Goal: Information Seeking & Learning: Learn about a topic

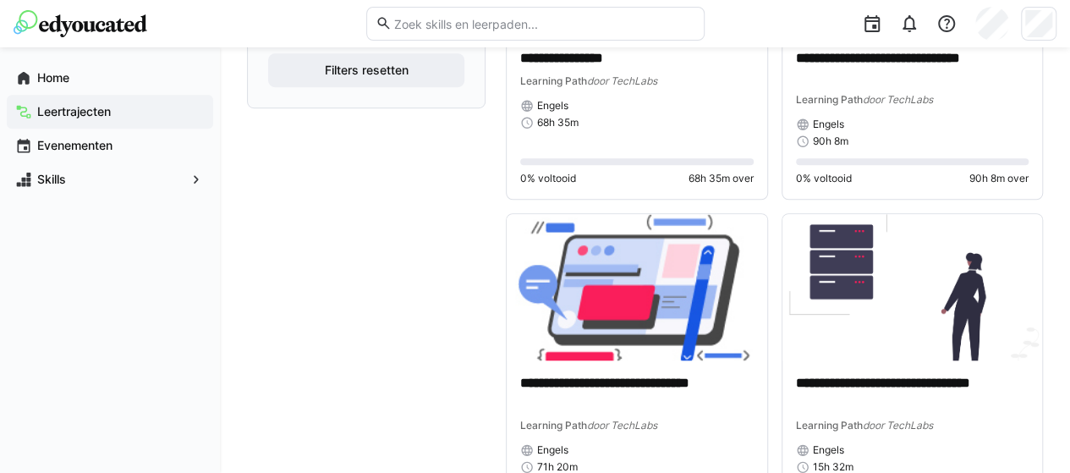
scroll to position [586, 0]
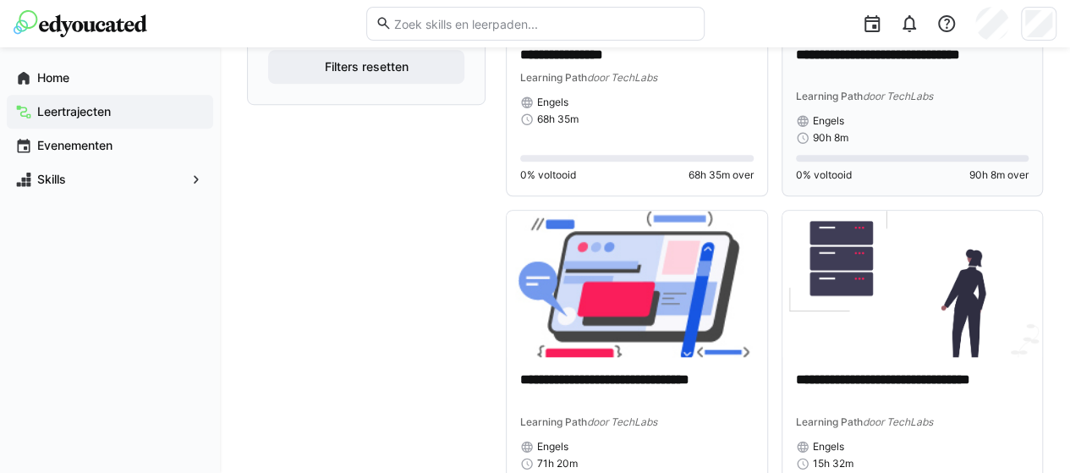
click at [904, 89] on div "Learning Path door TechLabs" at bounding box center [913, 95] width 234 height 17
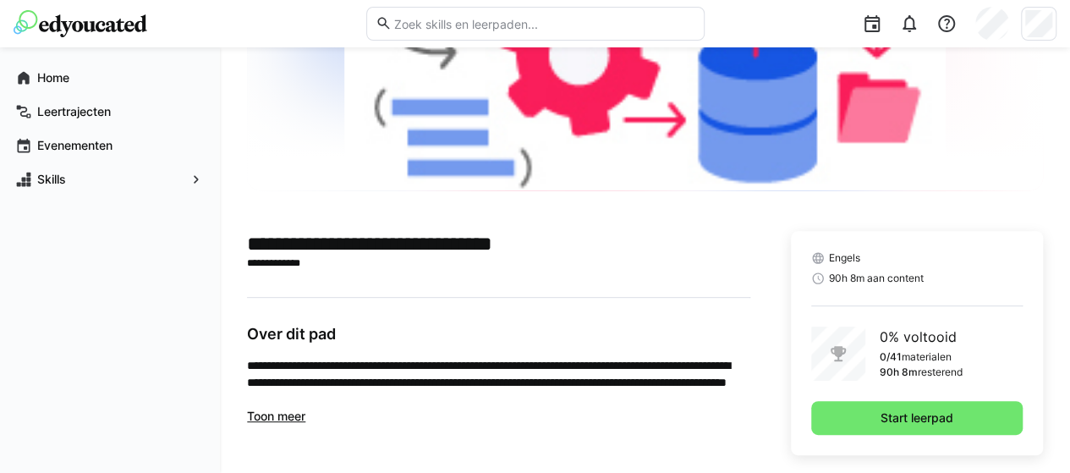
scroll to position [220, 0]
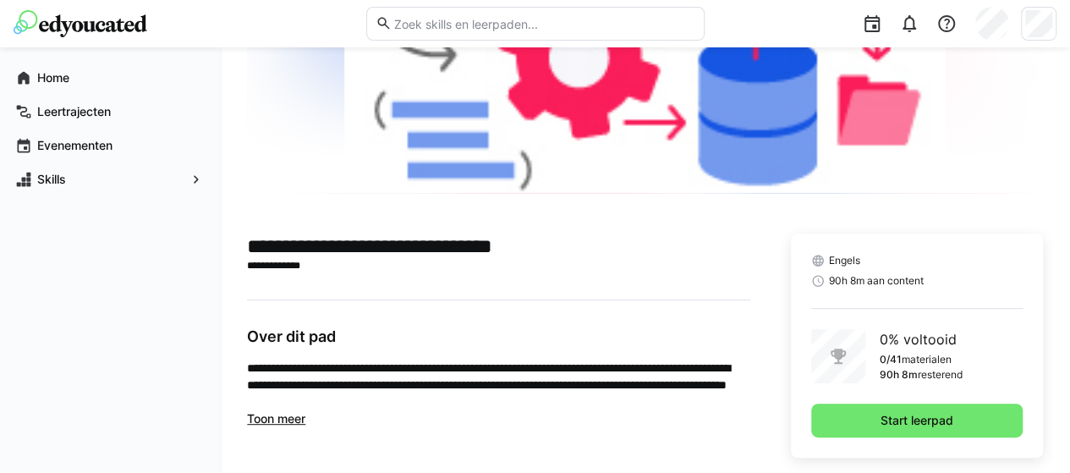
click at [294, 421] on span "Toon meer" at bounding box center [276, 418] width 58 height 14
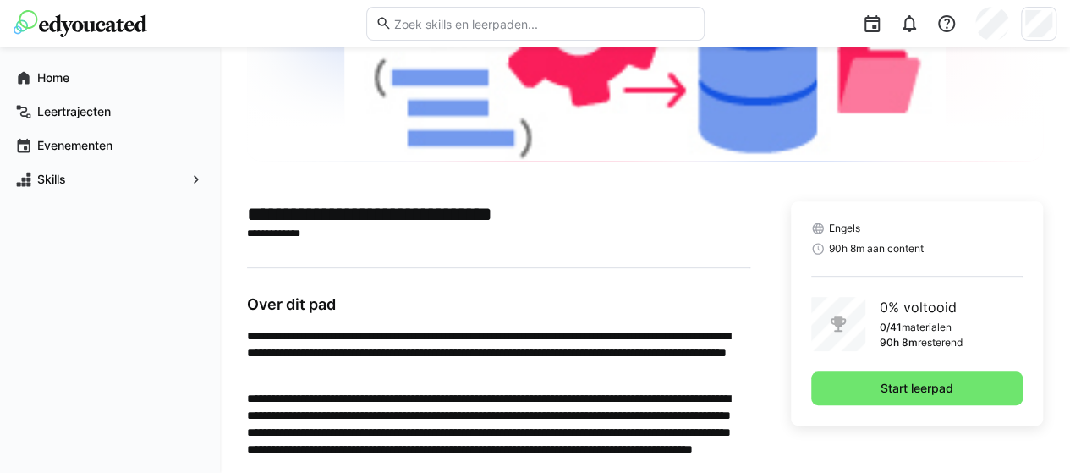
scroll to position [246, 0]
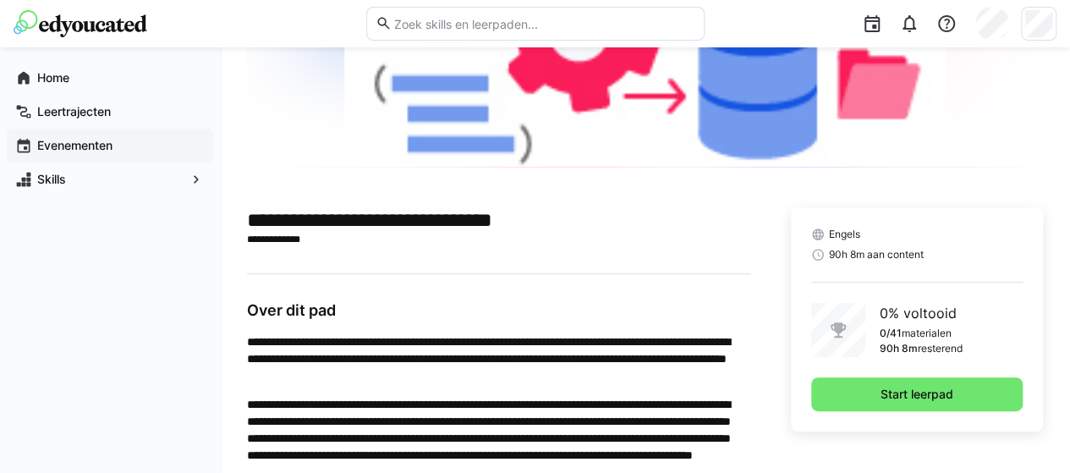
click at [202, 135] on div "Evenementen" at bounding box center [110, 146] width 206 height 34
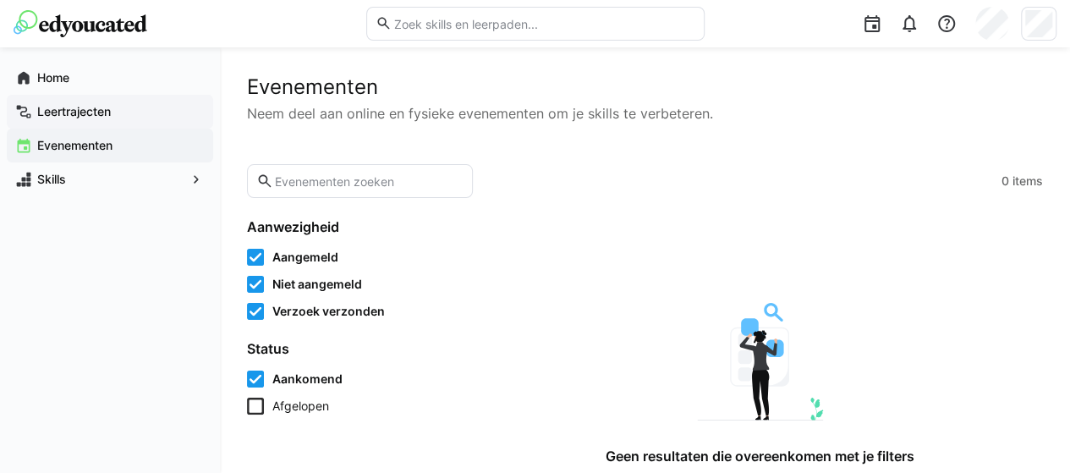
click at [0, 0] on app-navigation-label "Leertrajecten" at bounding box center [0, 0] width 0 height 0
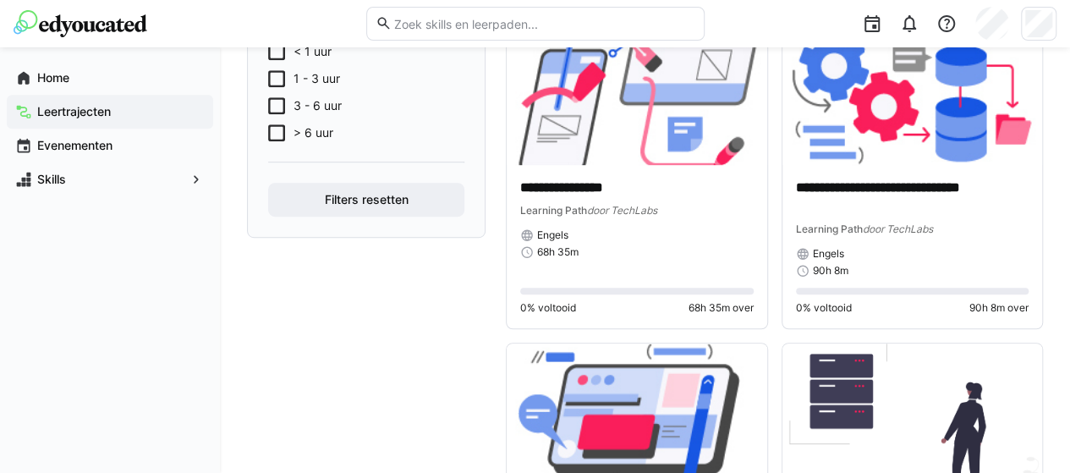
scroll to position [406, 0]
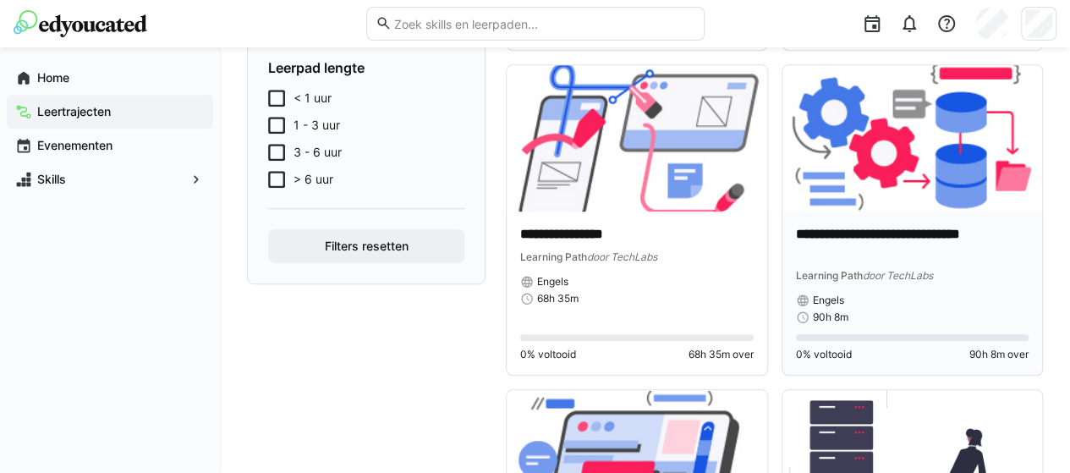
click at [919, 171] on img at bounding box center [913, 138] width 261 height 146
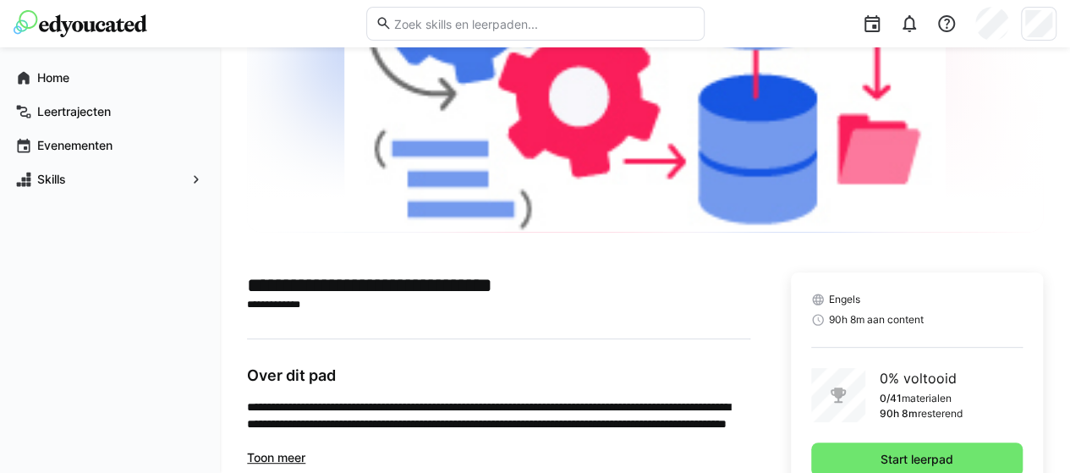
scroll to position [186, 0]
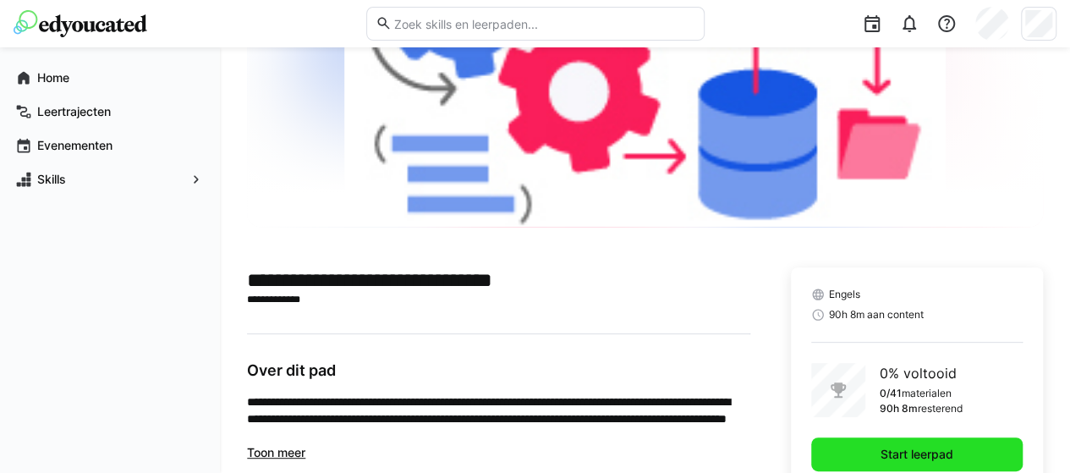
click at [956, 463] on span "Start leerpad" at bounding box center [917, 454] width 212 height 34
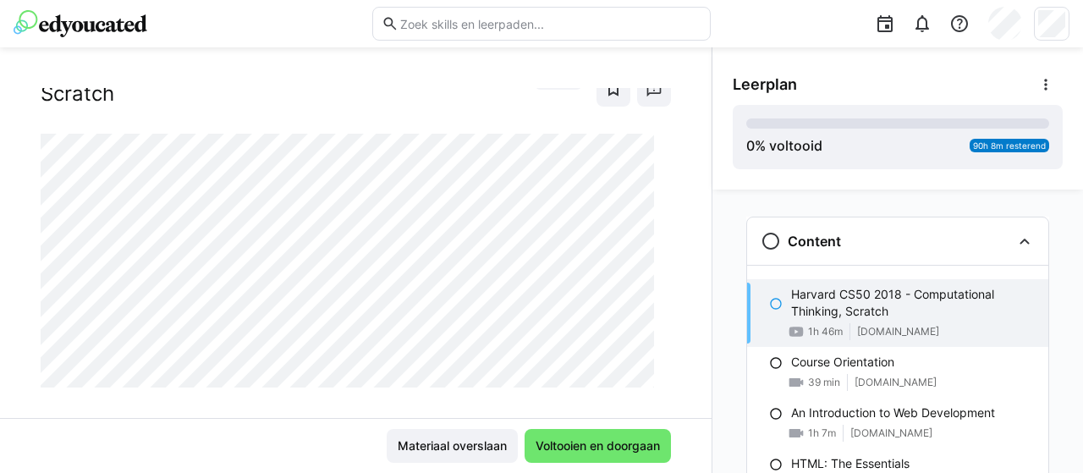
scroll to position [86, 0]
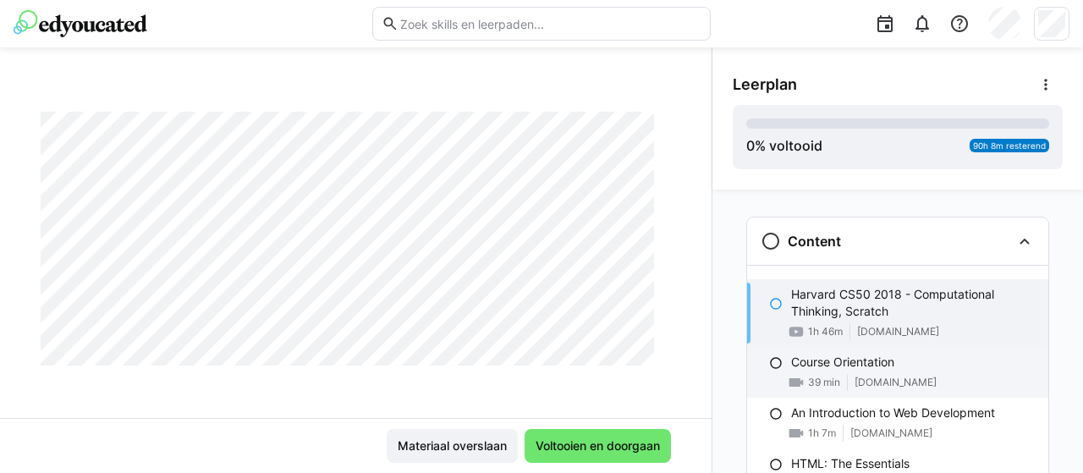
click at [775, 363] on div "Course Orientation 39 min [DOMAIN_NAME]" at bounding box center [897, 372] width 301 height 51
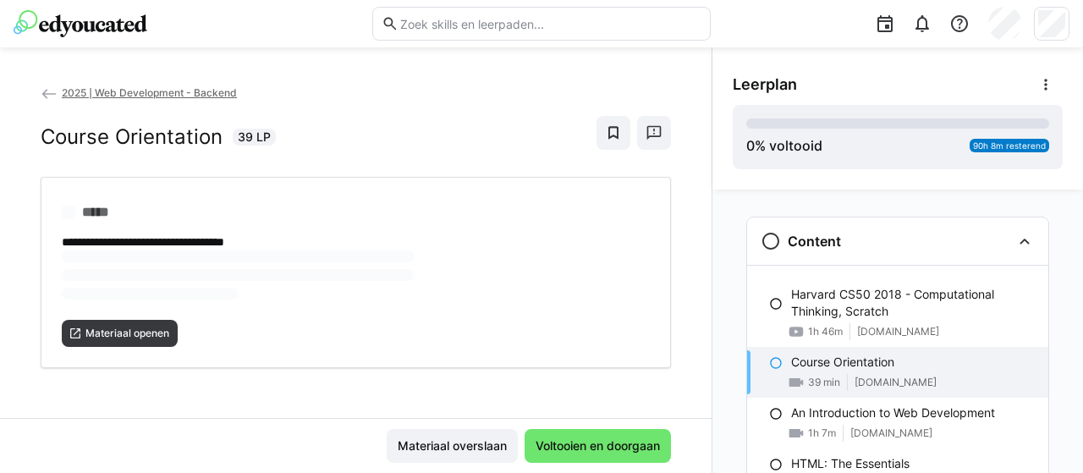
scroll to position [0, 0]
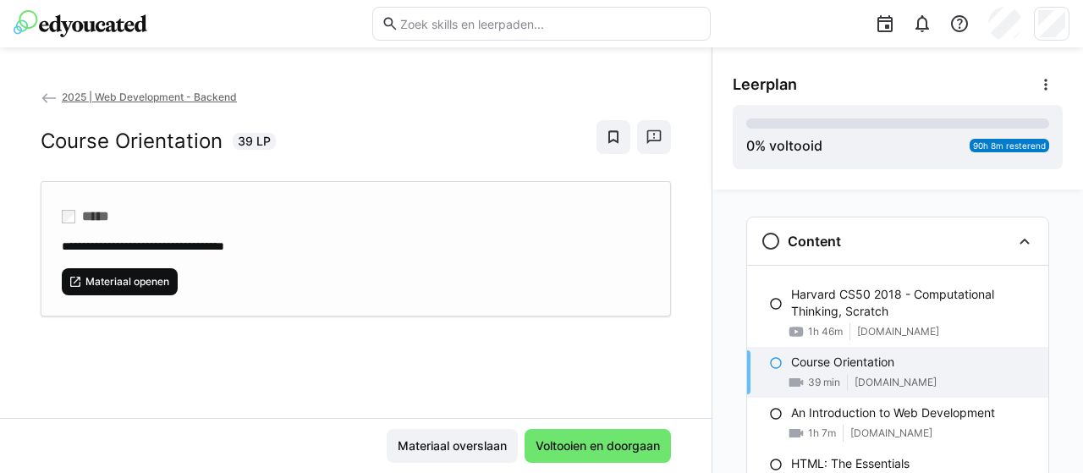
click at [137, 282] on span "Materiaal openen" at bounding box center [127, 282] width 87 height 14
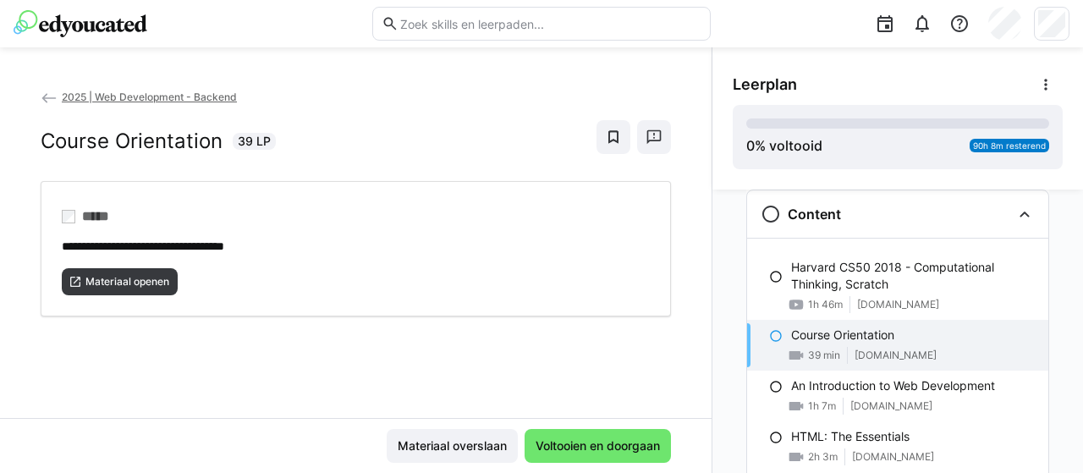
scroll to position [32, 0]
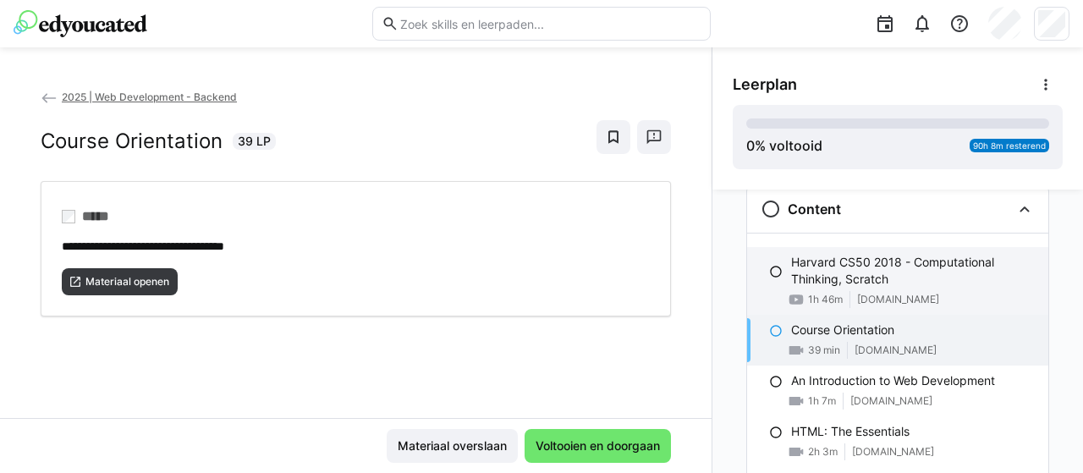
click at [836, 272] on p "Harvard CS50 2018 - Computational Thinking, Scratch" at bounding box center [913, 271] width 244 height 34
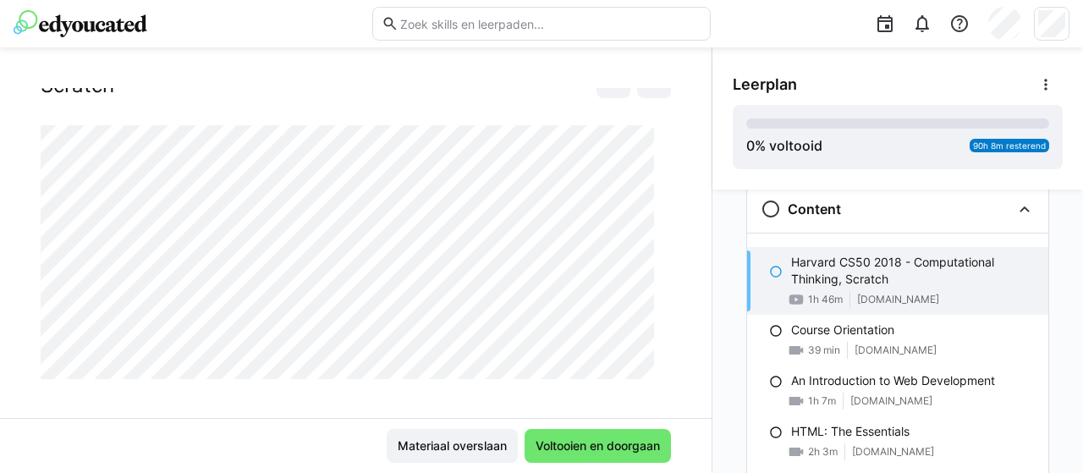
scroll to position [86, 0]
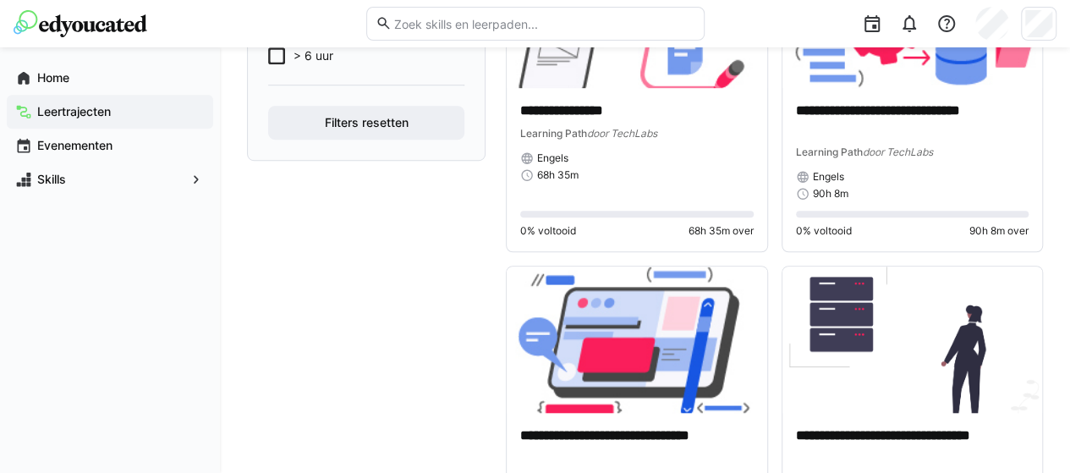
scroll to position [521, 0]
